Goal: Task Accomplishment & Management: Manage account settings

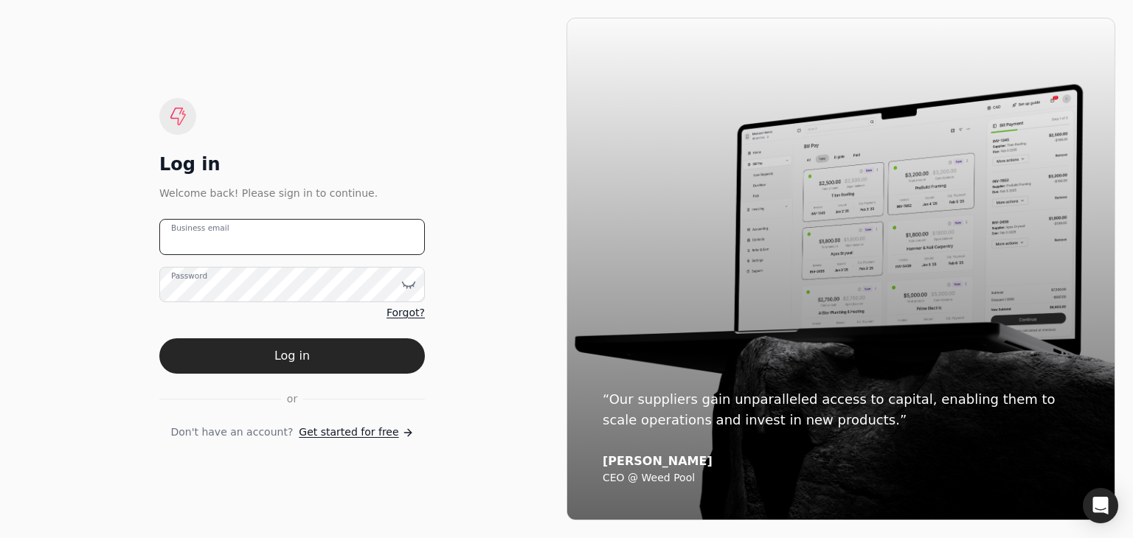
click at [289, 221] on email "Business email" at bounding box center [292, 237] width 266 height 36
type email "[EMAIL_ADDRESS][DOMAIN_NAME]"
click at [159, 339] on button "Log in" at bounding box center [292, 356] width 266 height 35
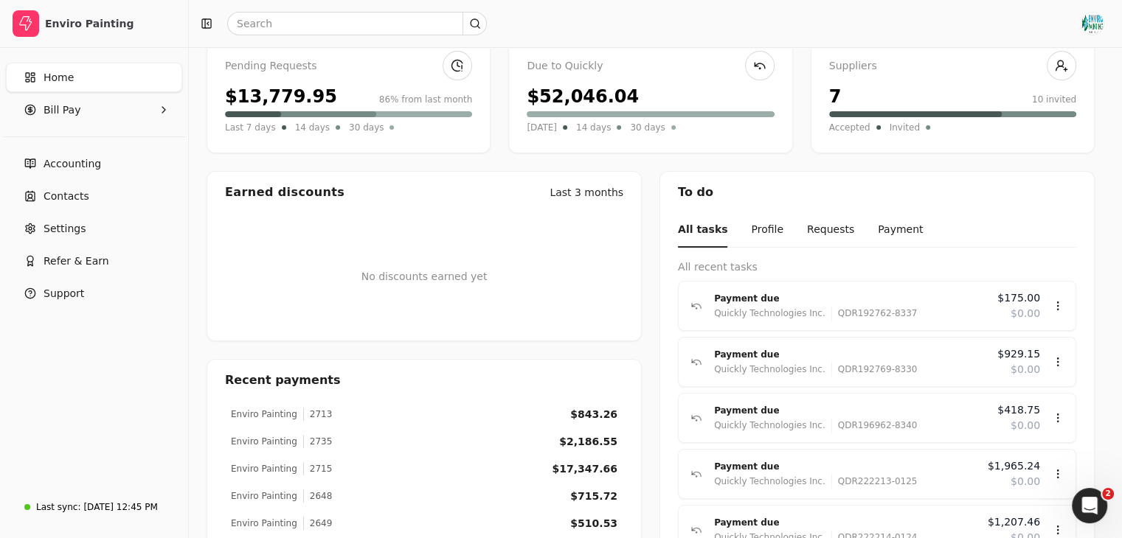
scroll to position [122, 0]
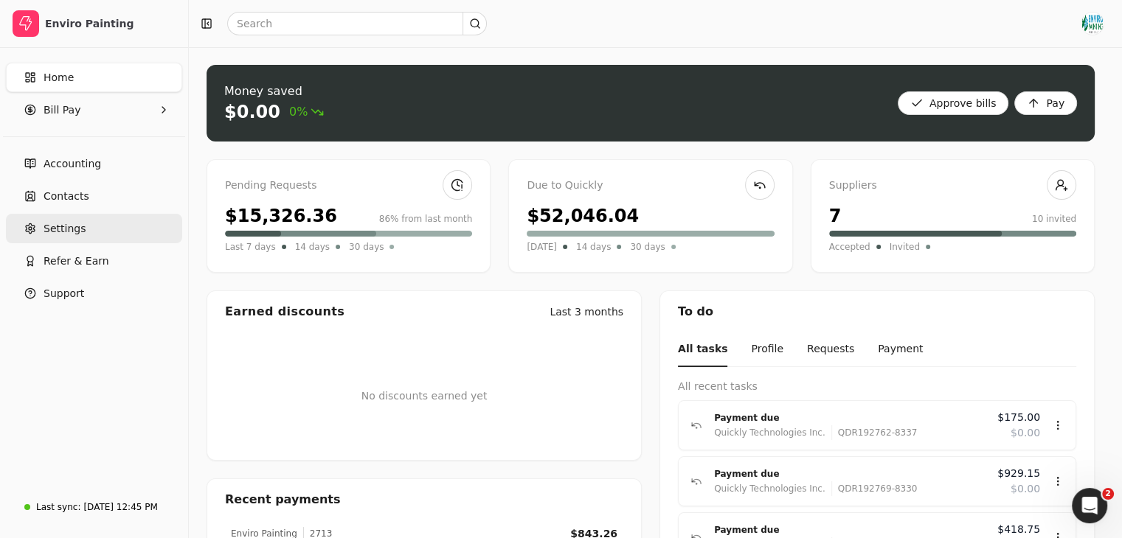
click at [111, 233] on link "Settings" at bounding box center [94, 229] width 176 height 30
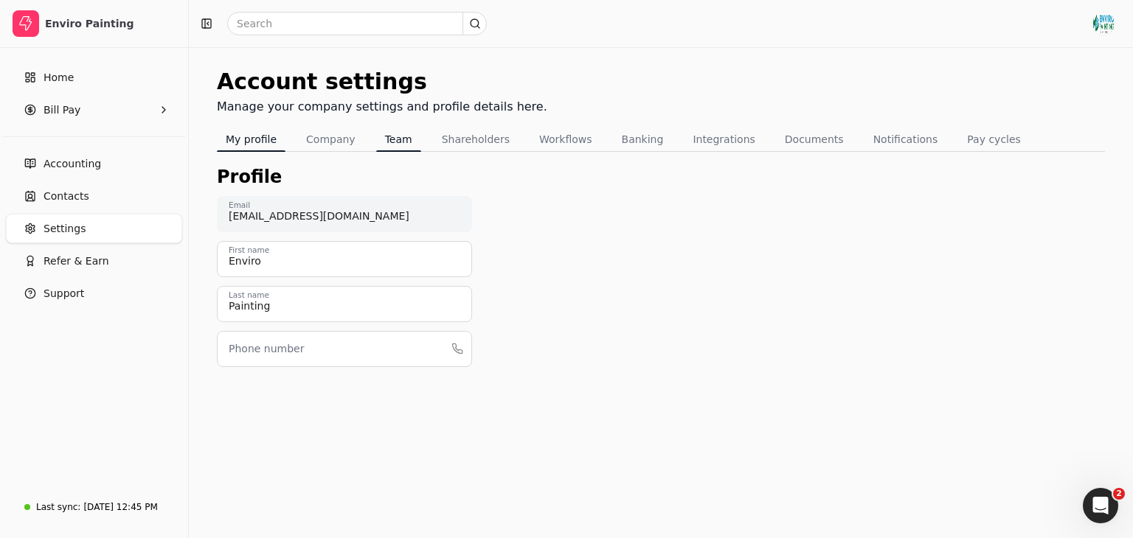
click at [378, 147] on button "Team" at bounding box center [398, 140] width 45 height 24
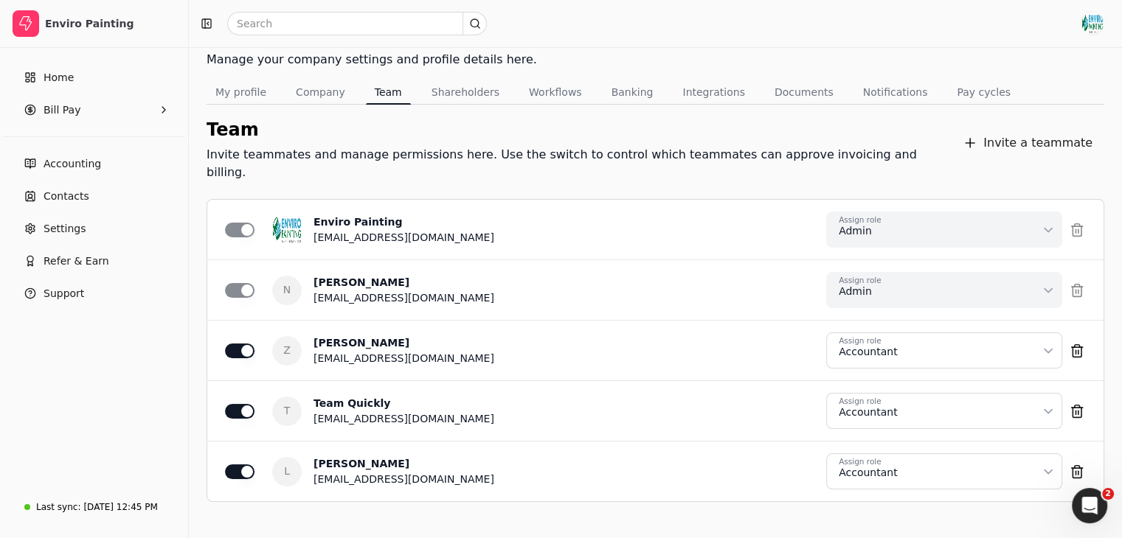
scroll to position [81, 0]
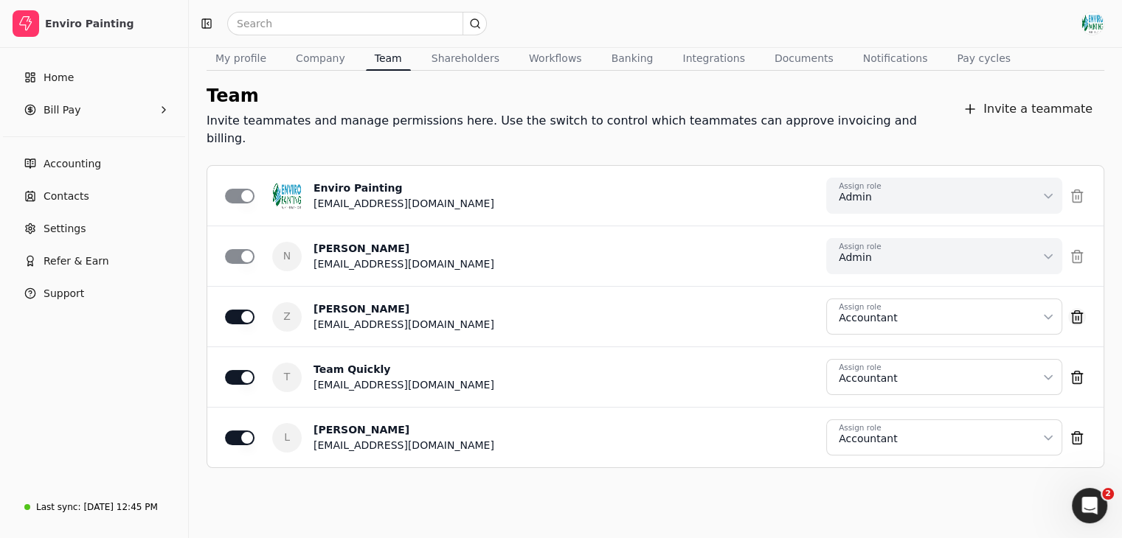
click at [1068, 205] on button "button" at bounding box center [1077, 196] width 18 height 18
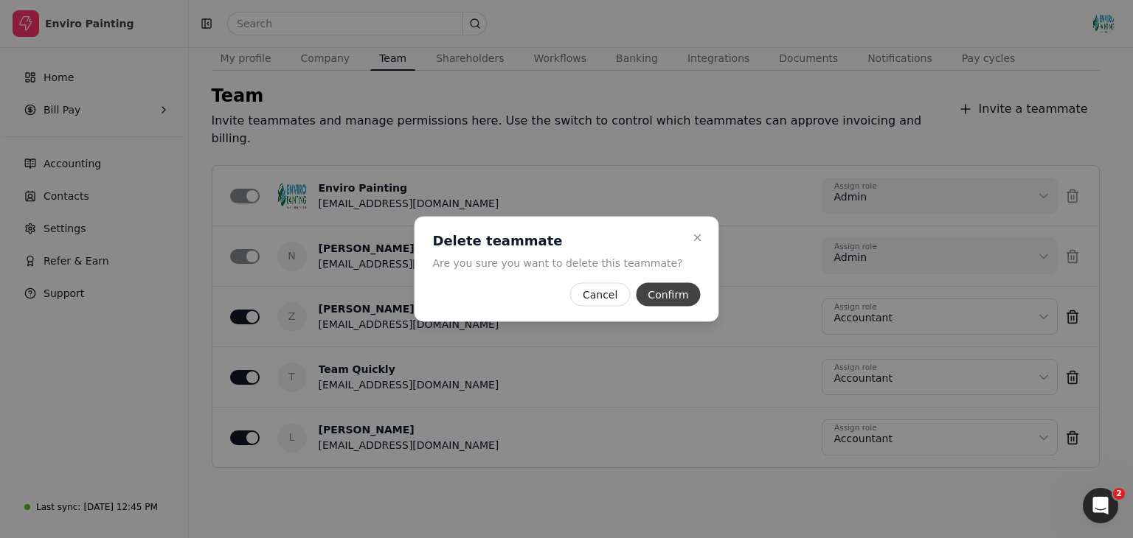
click at [642, 299] on button "Confirm" at bounding box center [668, 295] width 64 height 24
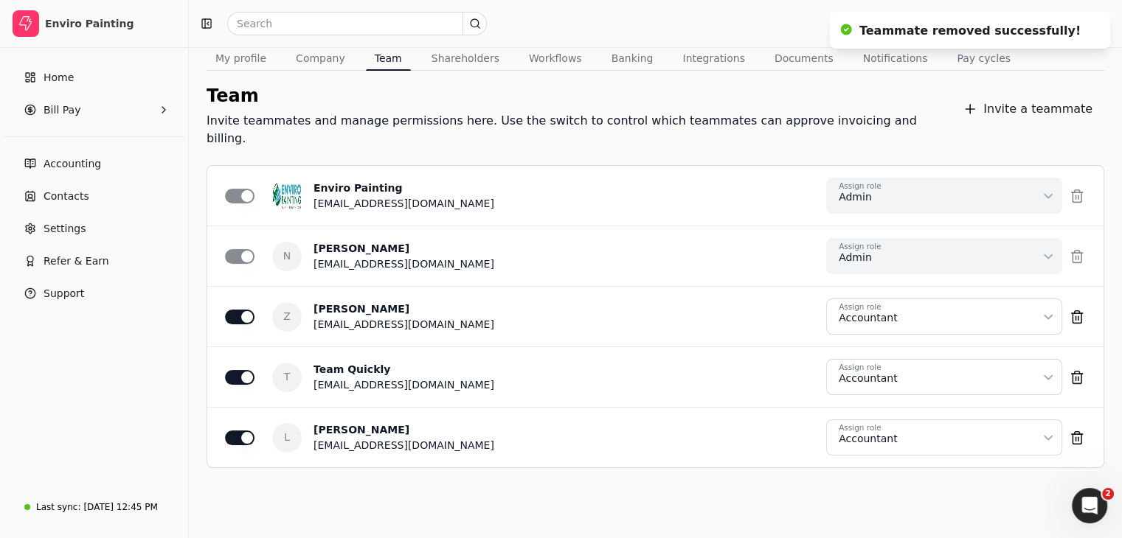
scroll to position [21, 0]
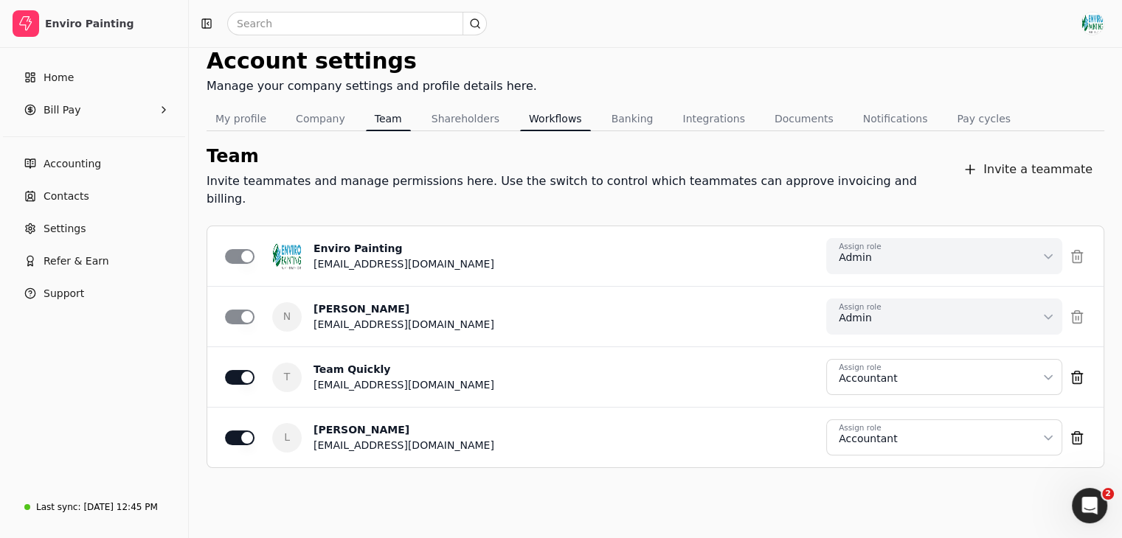
click at [537, 113] on button "Workflows" at bounding box center [555, 119] width 71 height 24
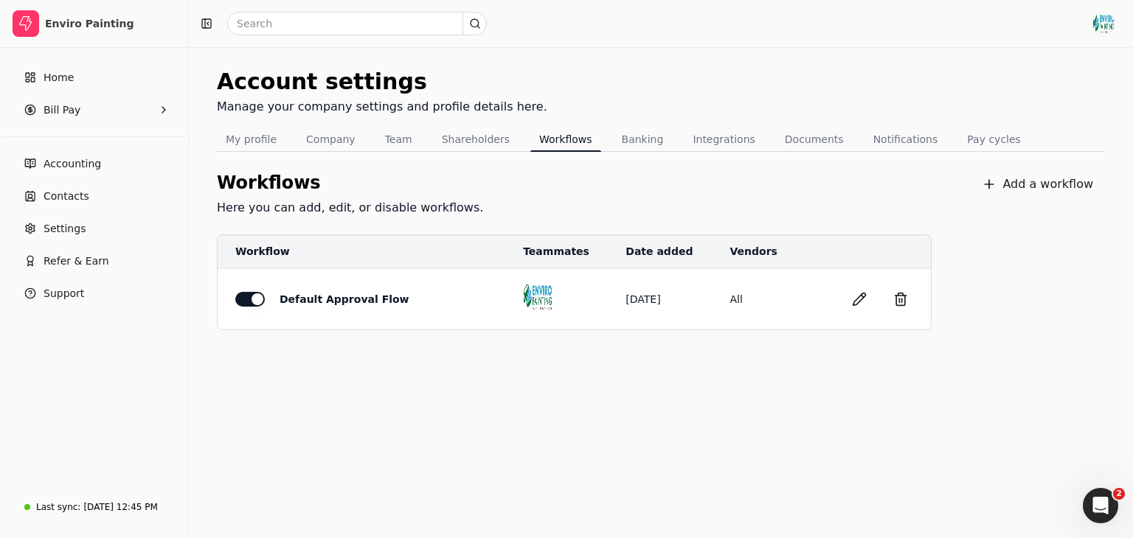
click at [247, 302] on button "button" at bounding box center [250, 299] width 30 height 15
click at [255, 297] on button "button" at bounding box center [250, 299] width 30 height 15
click at [861, 296] on button "button" at bounding box center [860, 300] width 24 height 24
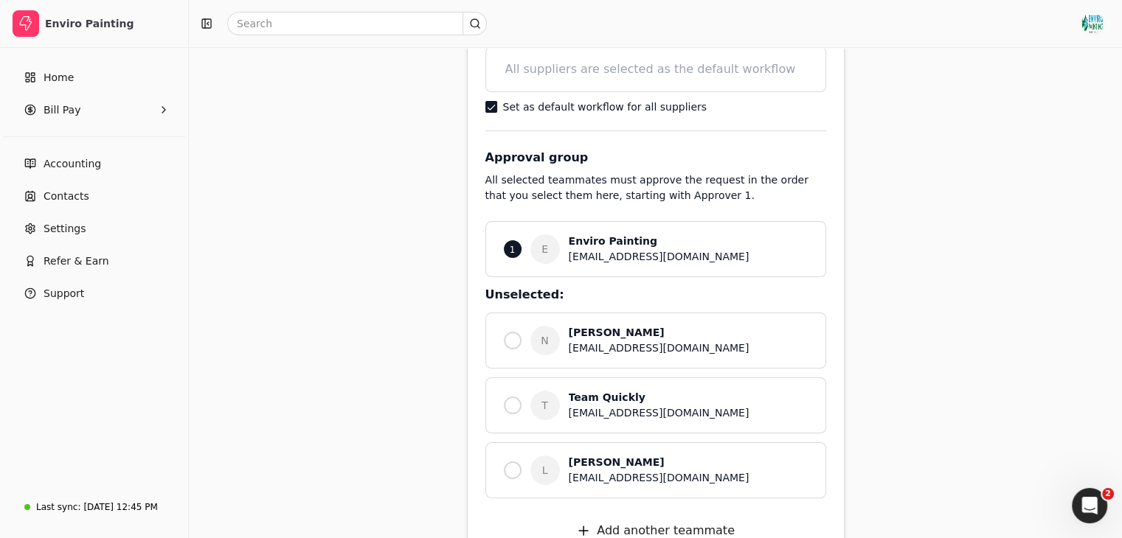
scroll to position [229, 0]
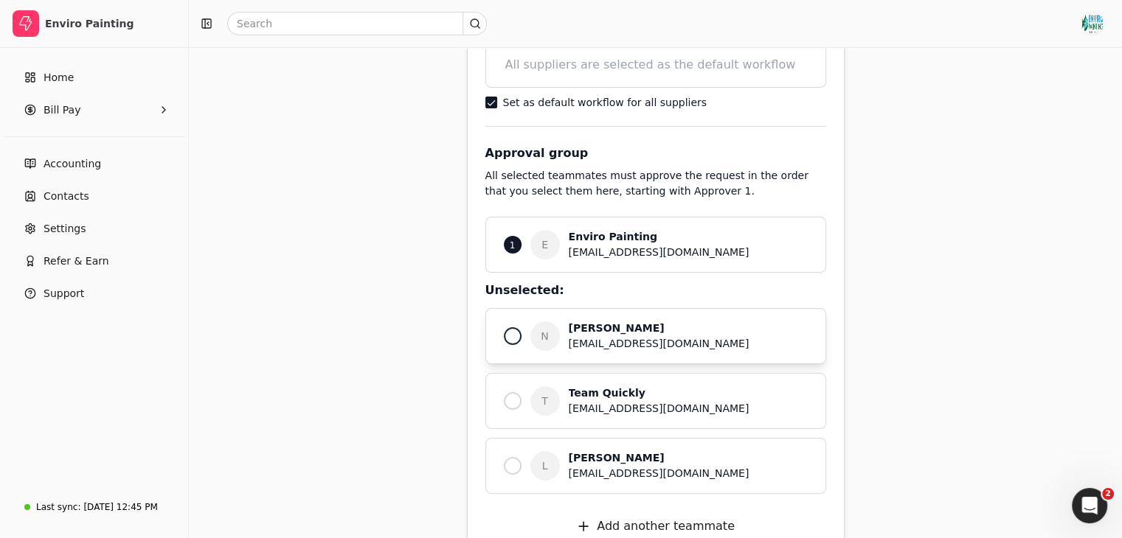
click at [510, 334] on div at bounding box center [512, 336] width 7 height 7
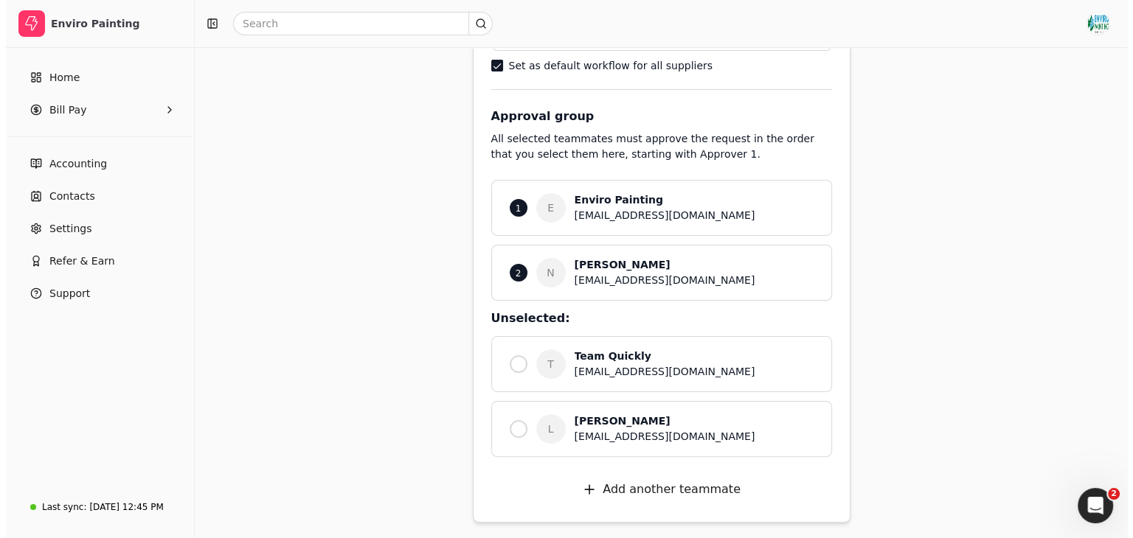
scroll to position [0, 0]
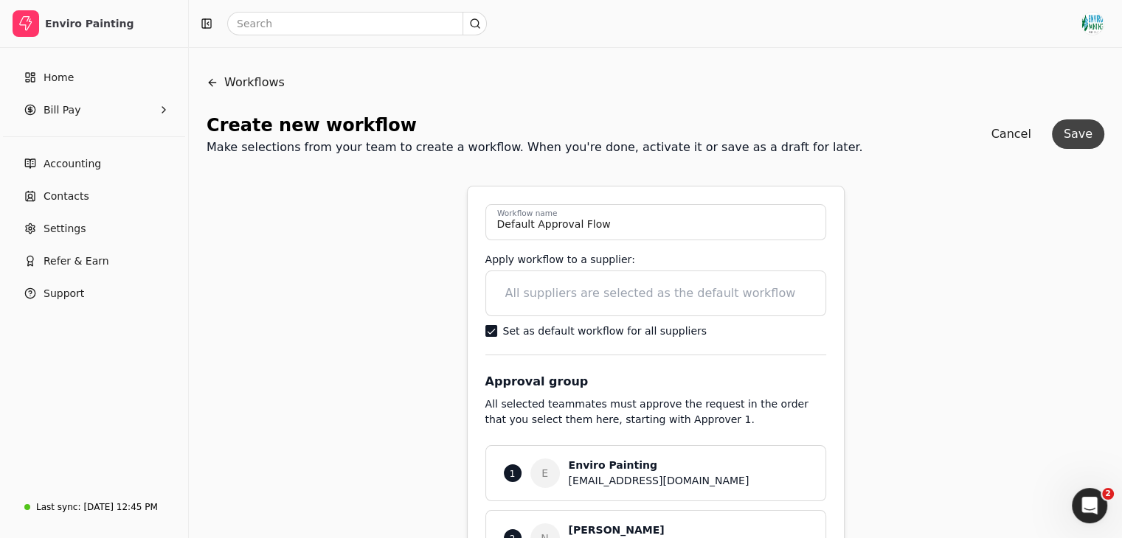
click at [1068, 142] on button "Save" at bounding box center [1078, 134] width 52 height 30
